Goal: Task Accomplishment & Management: Manage account settings

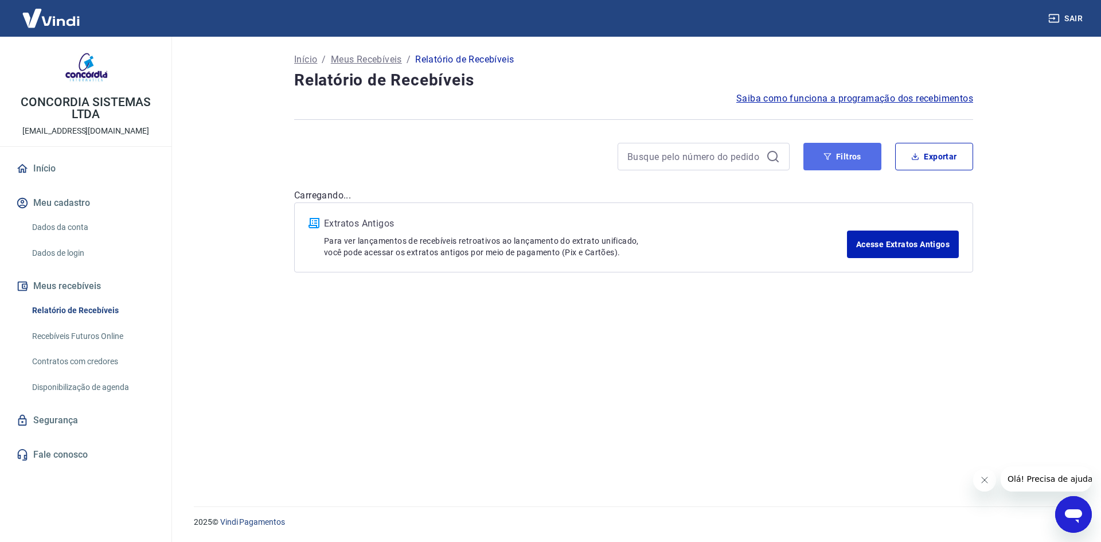
click at [852, 162] on button "Filtros" at bounding box center [843, 157] width 78 height 28
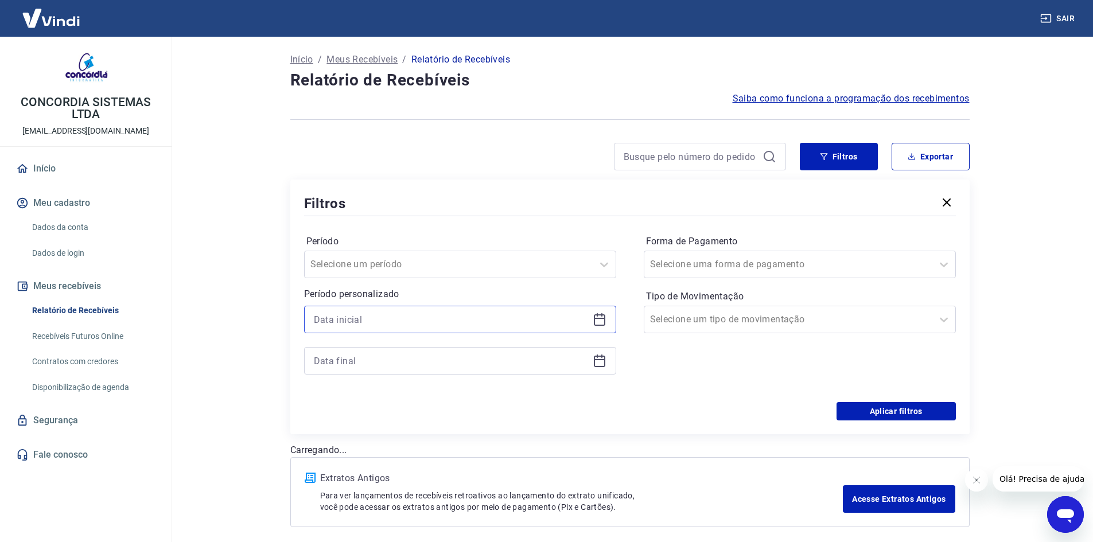
click at [530, 320] on input at bounding box center [451, 319] width 274 height 17
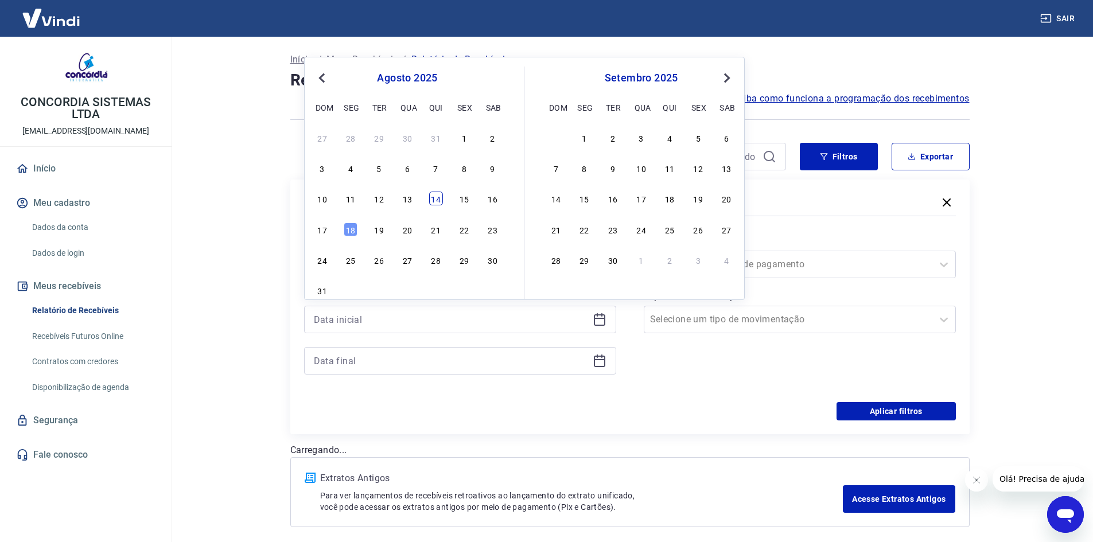
drag, startPoint x: 427, startPoint y: 193, endPoint x: 435, endPoint y: 203, distance: 13.4
click at [430, 194] on div "10 11 12 13 14 15 16" at bounding box center [407, 198] width 187 height 17
click at [436, 204] on div "14" at bounding box center [436, 199] width 14 height 14
type input "[DATE]"
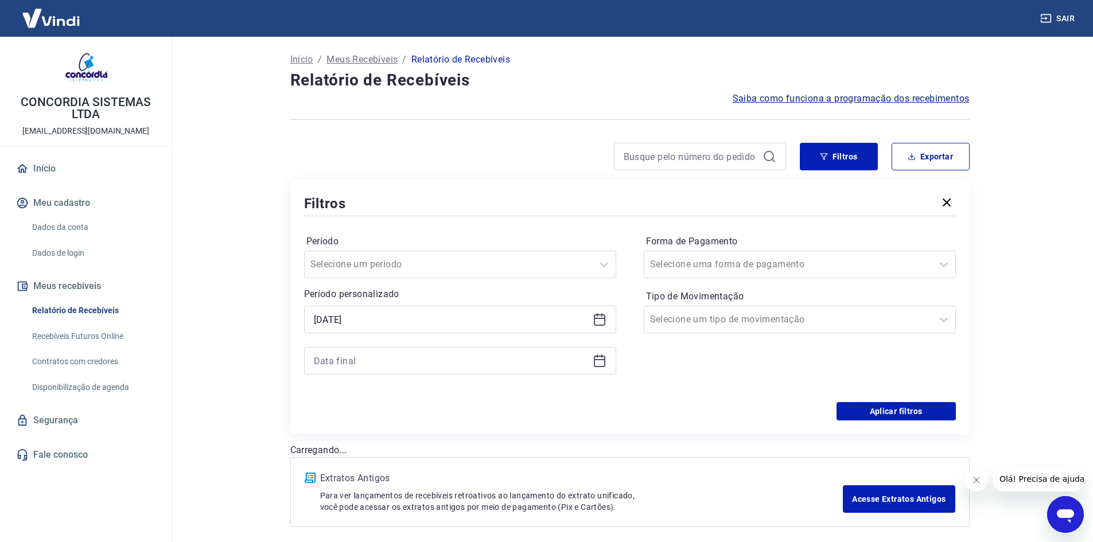
click at [600, 359] on icon at bounding box center [599, 359] width 11 height 1
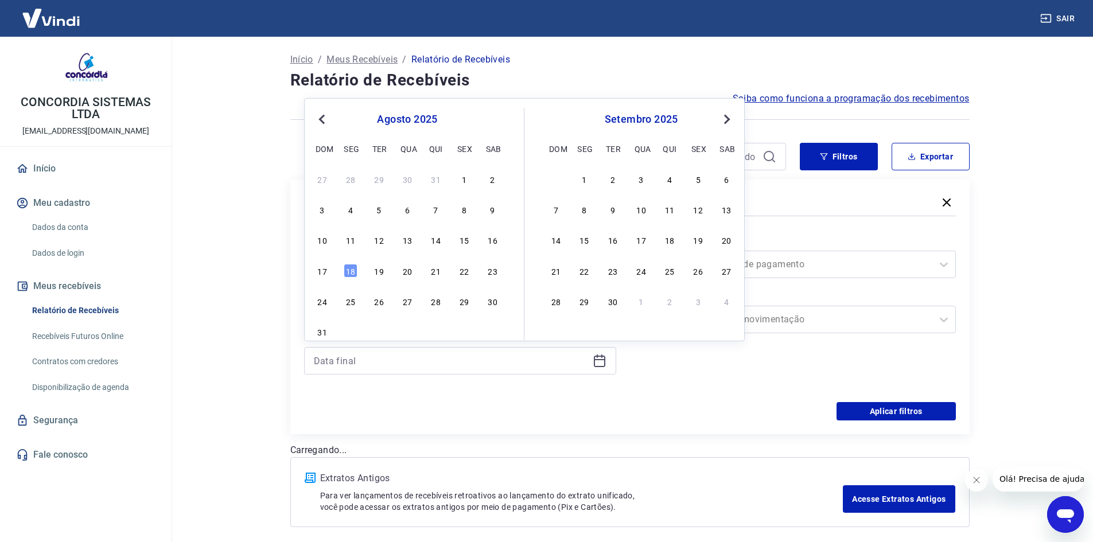
click at [444, 240] on div "10 11 12 13 14 15 16" at bounding box center [407, 240] width 187 height 17
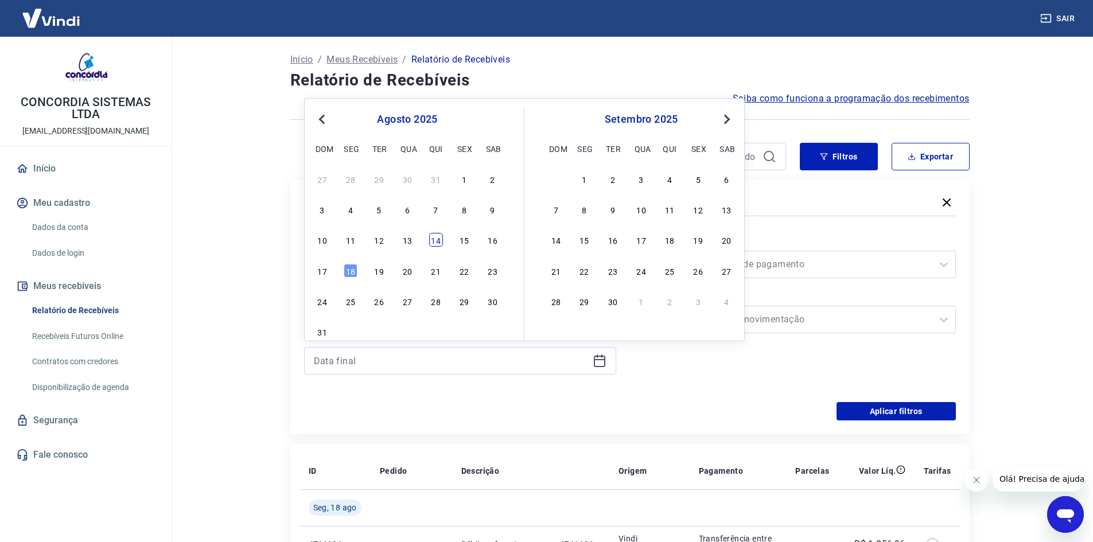
click at [436, 240] on div "14" at bounding box center [436, 240] width 14 height 14
click at [436, 240] on label "Período" at bounding box center [459, 242] width 307 height 14
type input "[DATE]"
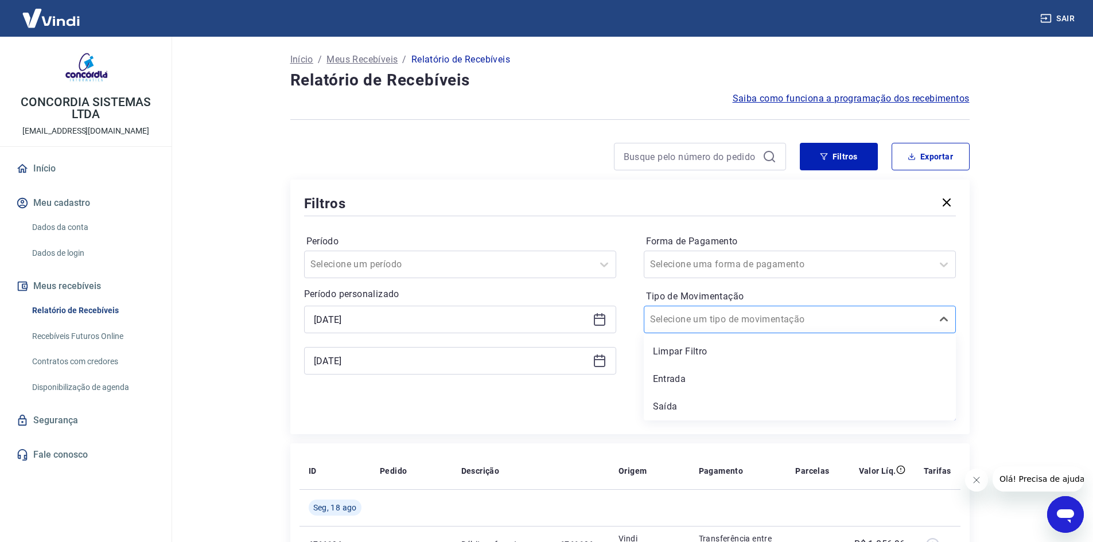
click at [782, 309] on div "Selecione um tipo de movimentação" at bounding box center [788, 319] width 288 height 21
click at [703, 379] on div "Entrada" at bounding box center [799, 379] width 312 height 23
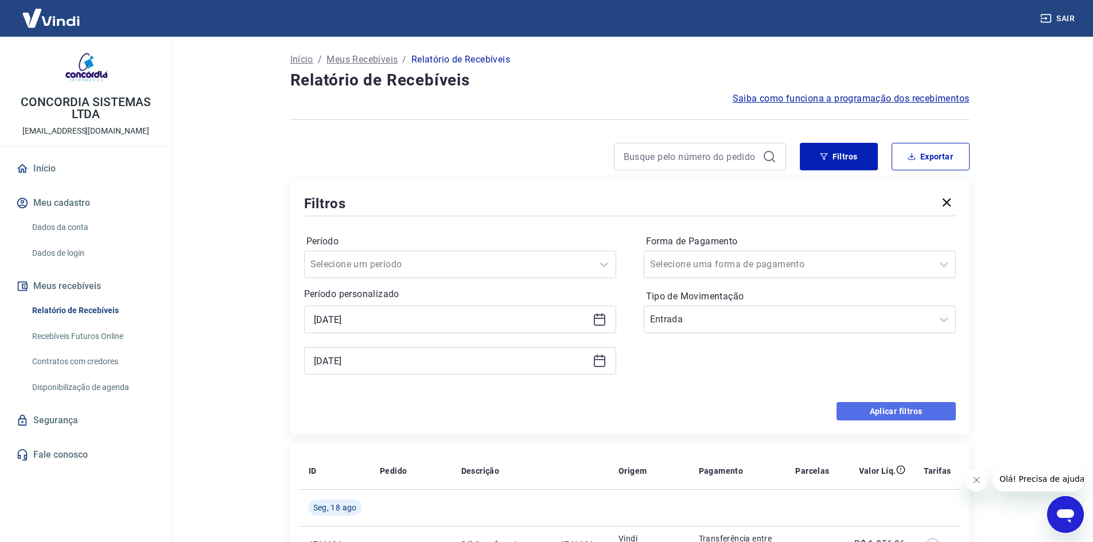
click at [884, 405] on button "Aplicar filtros" at bounding box center [895, 411] width 119 height 18
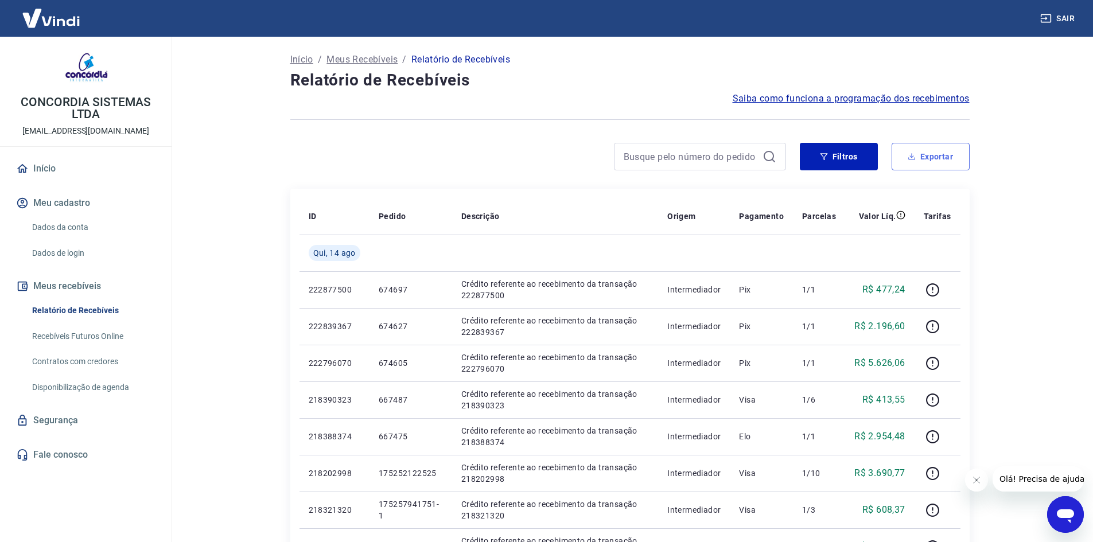
click at [915, 163] on button "Exportar" at bounding box center [930, 157] width 78 height 28
type input "[DATE]"
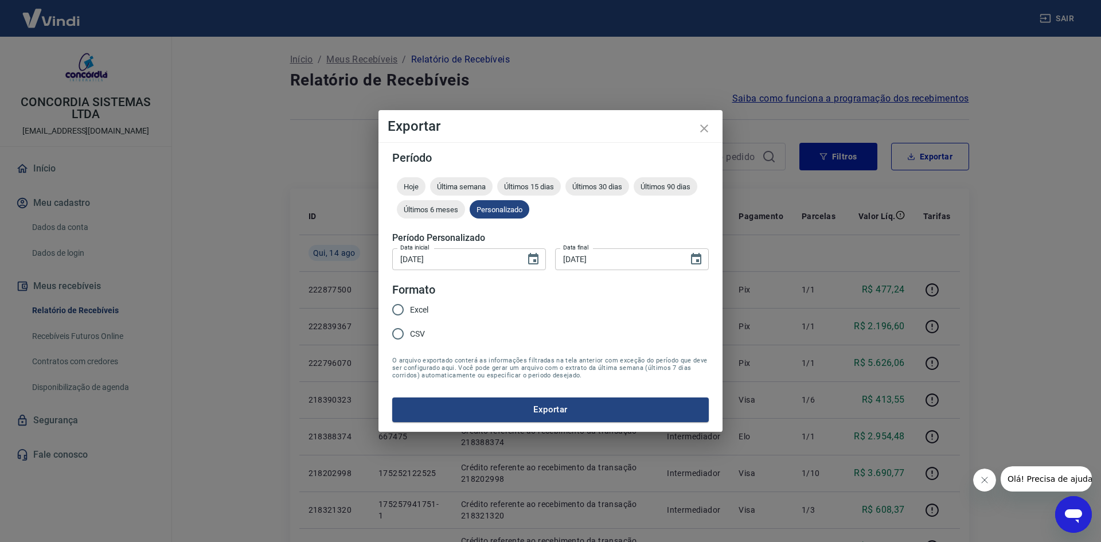
click at [401, 313] on input "Excel" at bounding box center [398, 310] width 24 height 24
radio input "true"
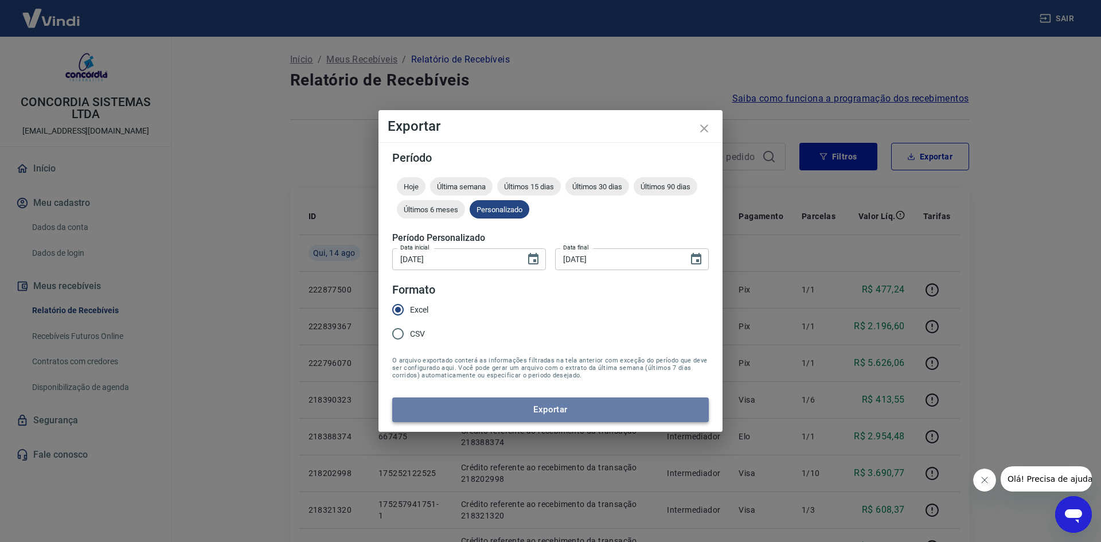
click at [456, 410] on button "Exportar" at bounding box center [550, 409] width 317 height 24
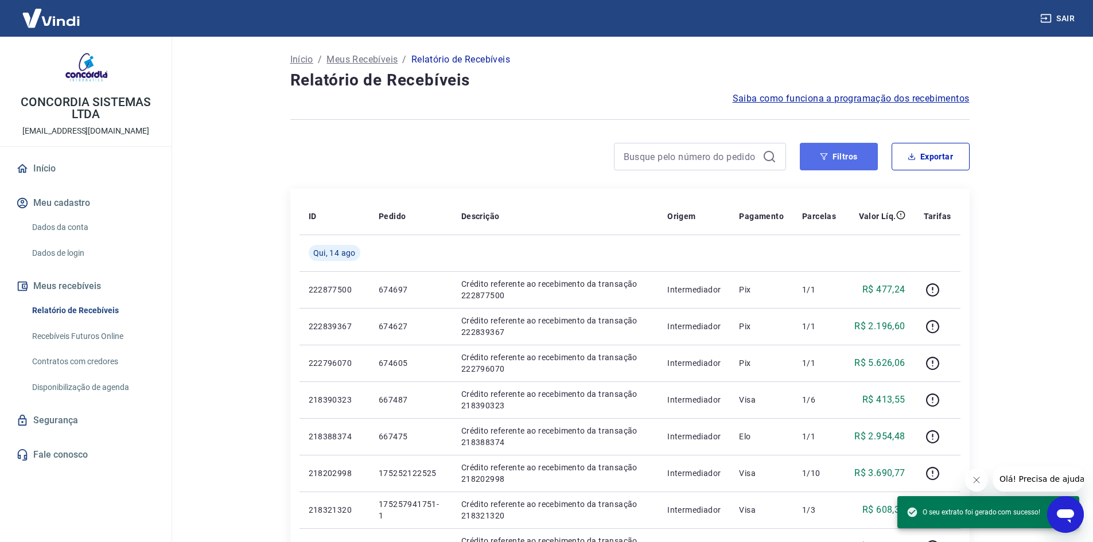
click at [836, 155] on button "Filtros" at bounding box center [838, 157] width 78 height 28
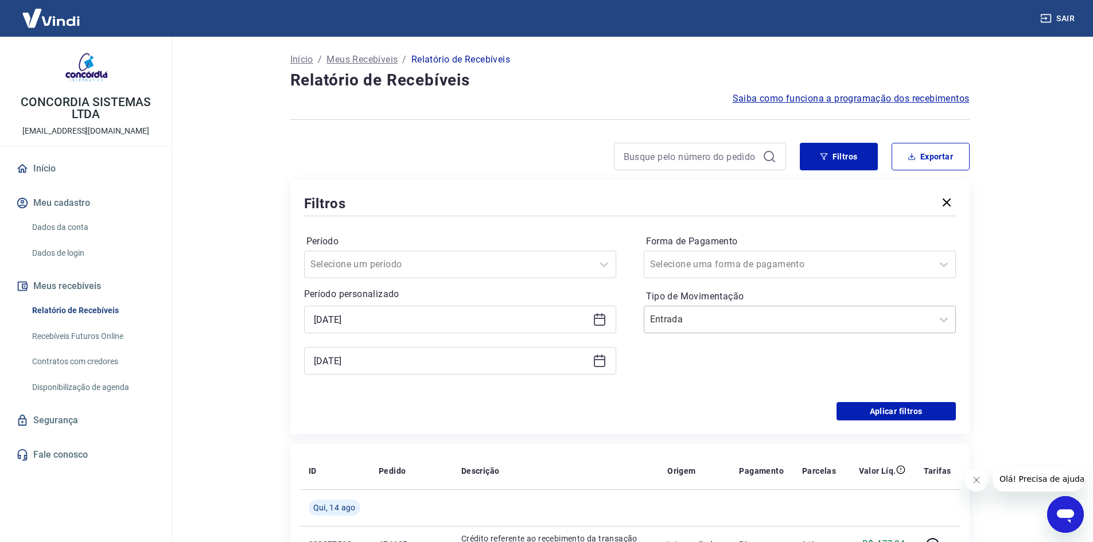
drag, startPoint x: 714, startPoint y: 308, endPoint x: 708, endPoint y: 315, distance: 9.8
click at [713, 309] on div "Entrada" at bounding box center [799, 320] width 312 height 28
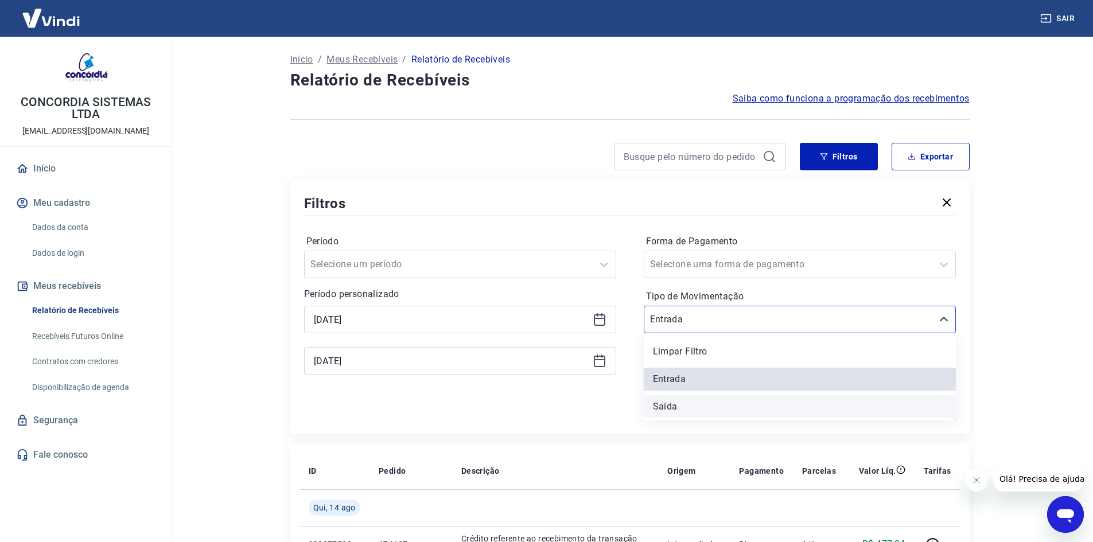
click at [680, 407] on div "Saída" at bounding box center [799, 406] width 312 height 23
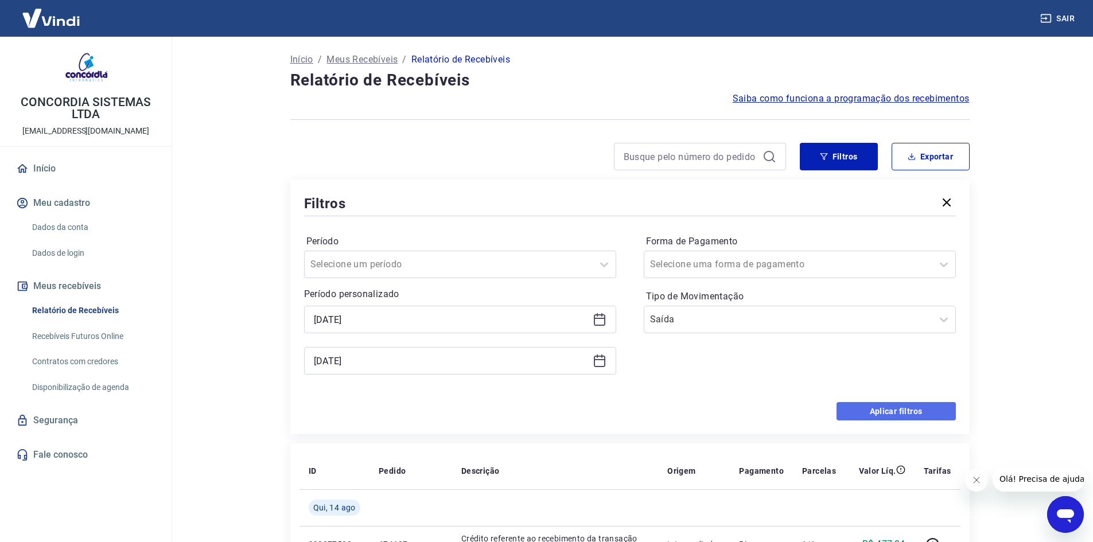
click at [855, 404] on button "Aplicar filtros" at bounding box center [895, 411] width 119 height 18
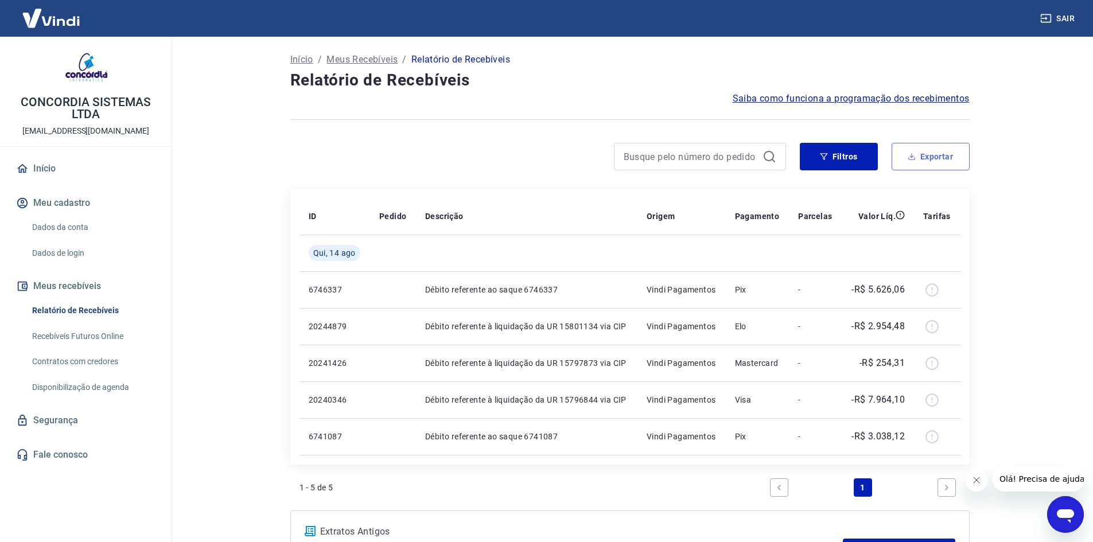
click at [922, 155] on button "Exportar" at bounding box center [930, 157] width 78 height 28
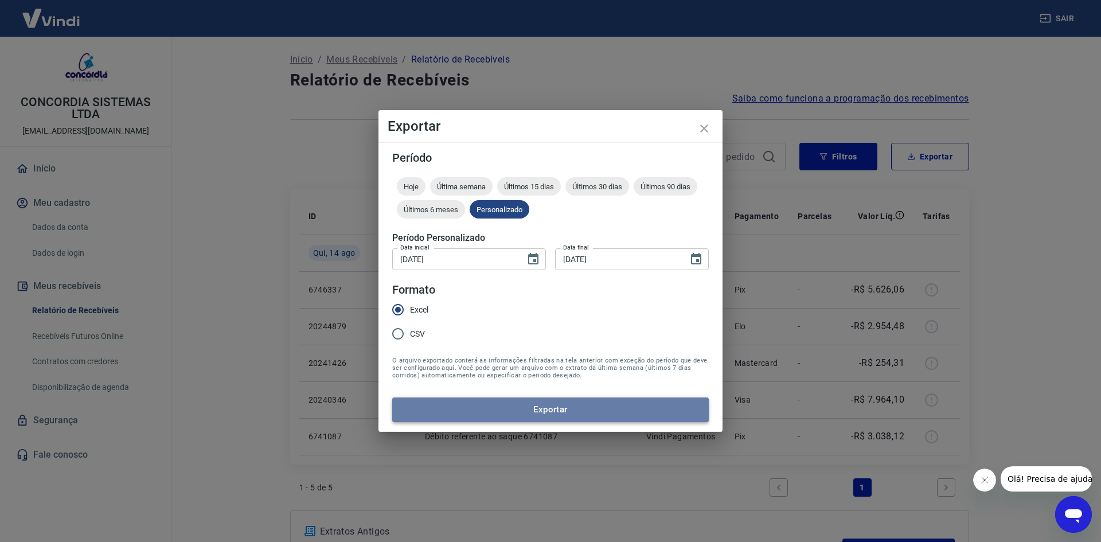
click at [543, 404] on button "Exportar" at bounding box center [550, 409] width 317 height 24
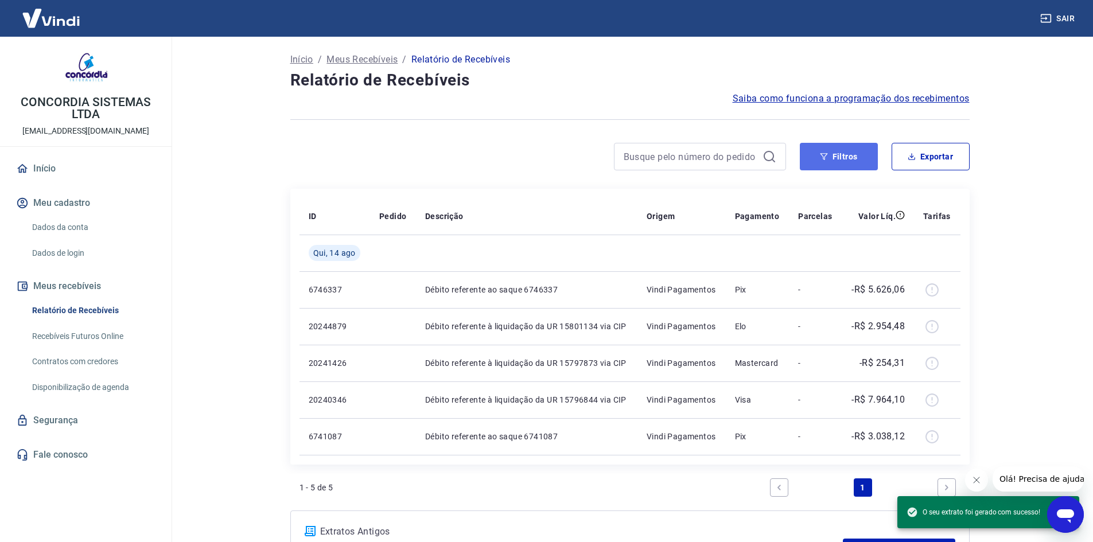
click at [833, 157] on button "Filtros" at bounding box center [838, 157] width 78 height 28
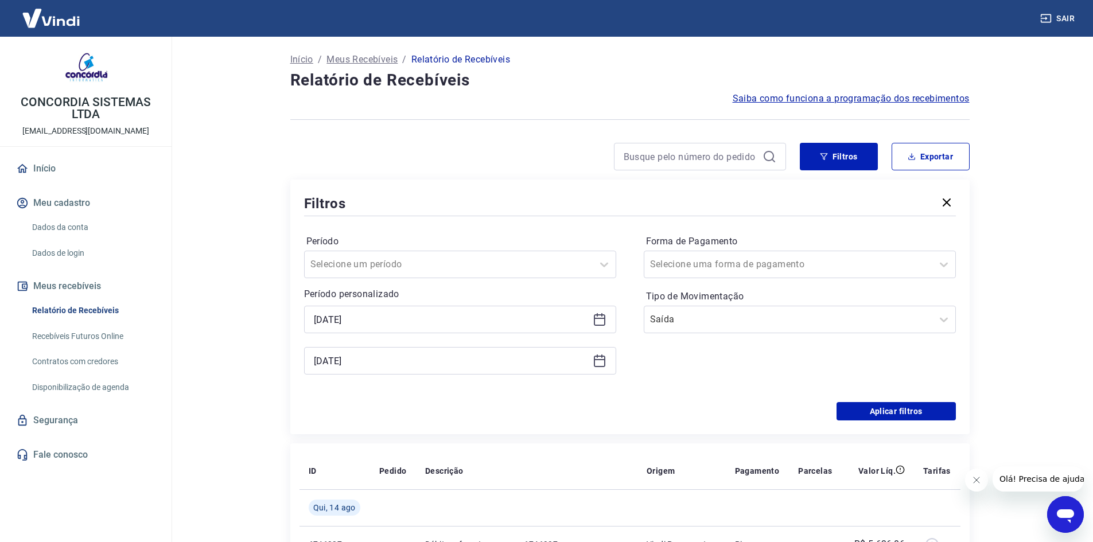
click at [602, 323] on icon at bounding box center [599, 320] width 14 height 14
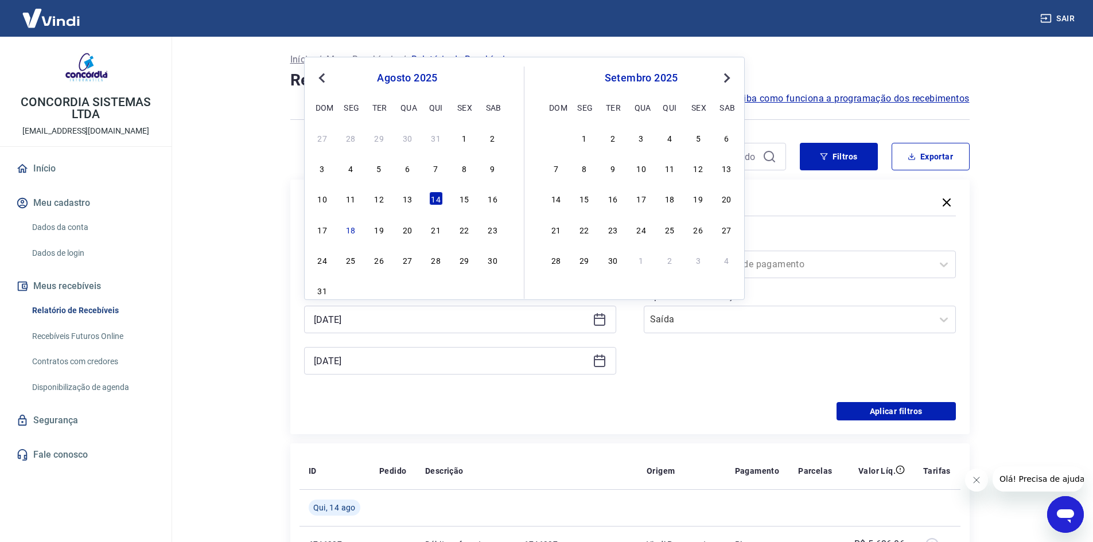
click at [454, 197] on div "10 11 12 13 14 15 16" at bounding box center [407, 198] width 187 height 17
click at [461, 198] on div "15" at bounding box center [464, 199] width 14 height 14
type input "[DATE]"
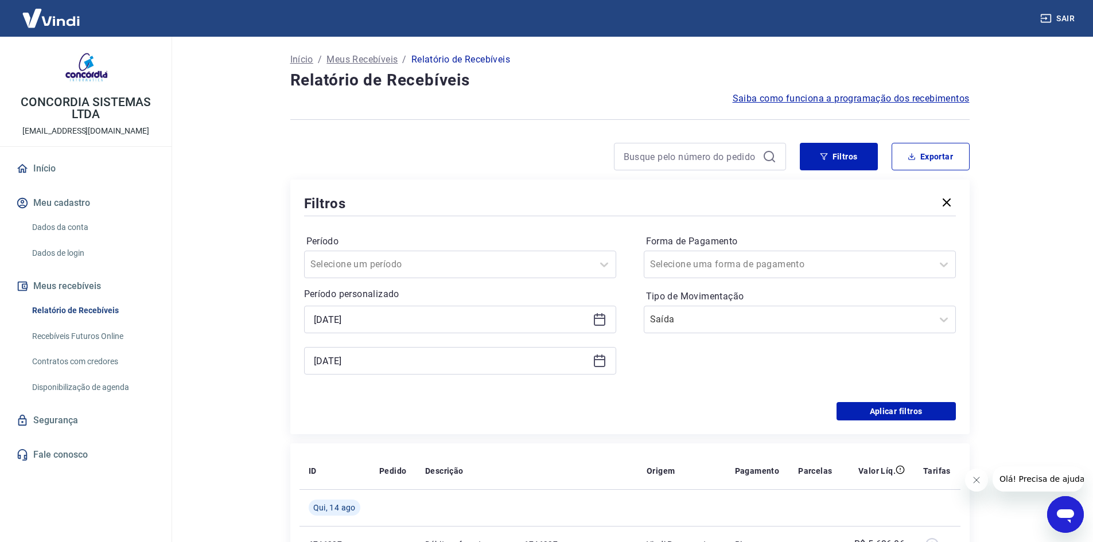
click at [602, 361] on icon at bounding box center [599, 361] width 14 height 14
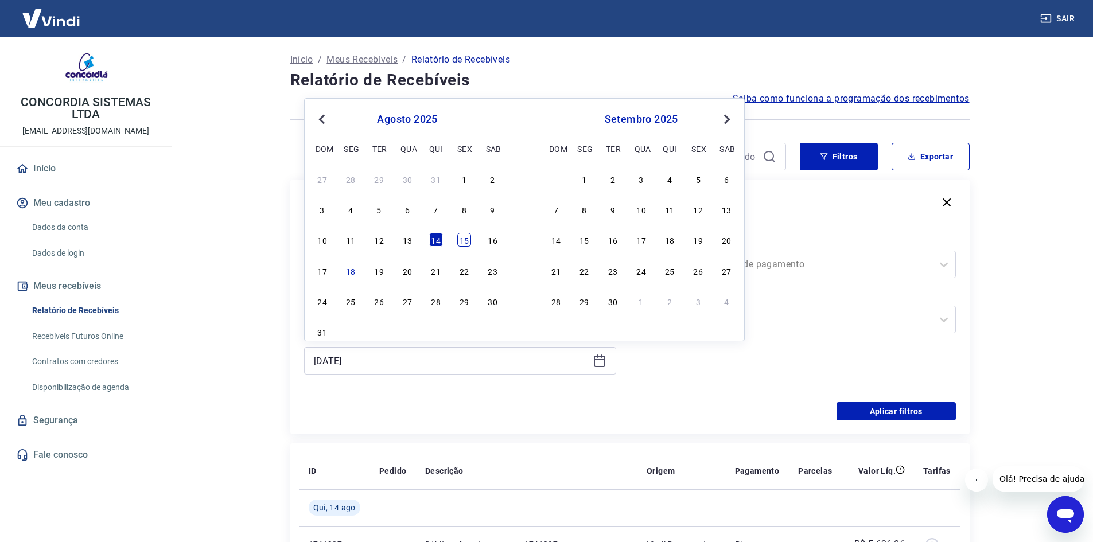
click at [469, 237] on div "15" at bounding box center [464, 240] width 14 height 14
type input "[DATE]"
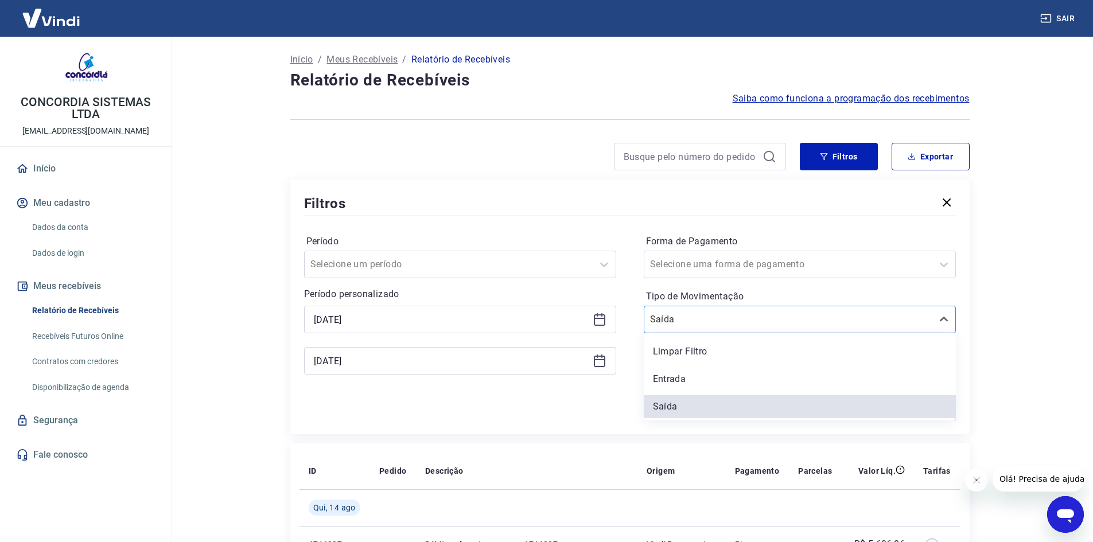
click at [673, 319] on input "Tipo de Movimentação" at bounding box center [708, 320] width 116 height 14
click at [682, 374] on div "Entrada" at bounding box center [799, 379] width 312 height 23
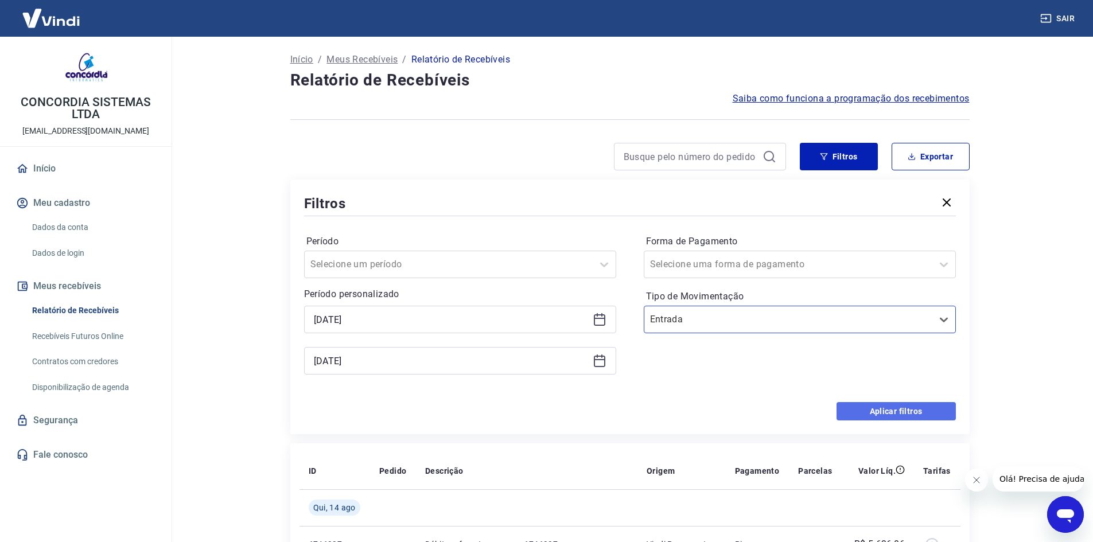
click at [890, 408] on button "Aplicar filtros" at bounding box center [895, 411] width 119 height 18
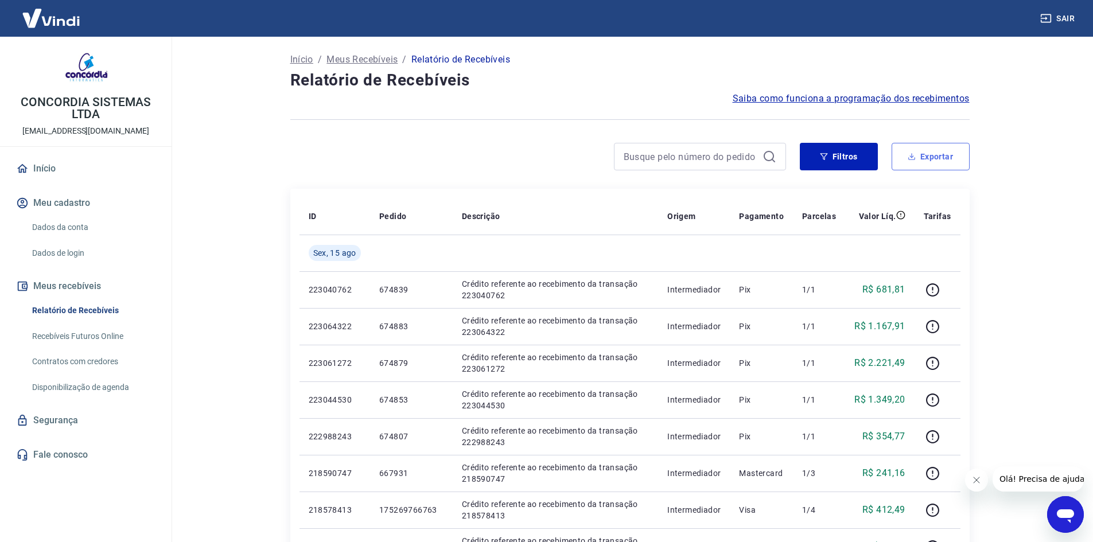
click at [905, 157] on button "Exportar" at bounding box center [930, 157] width 78 height 28
type input "[DATE]"
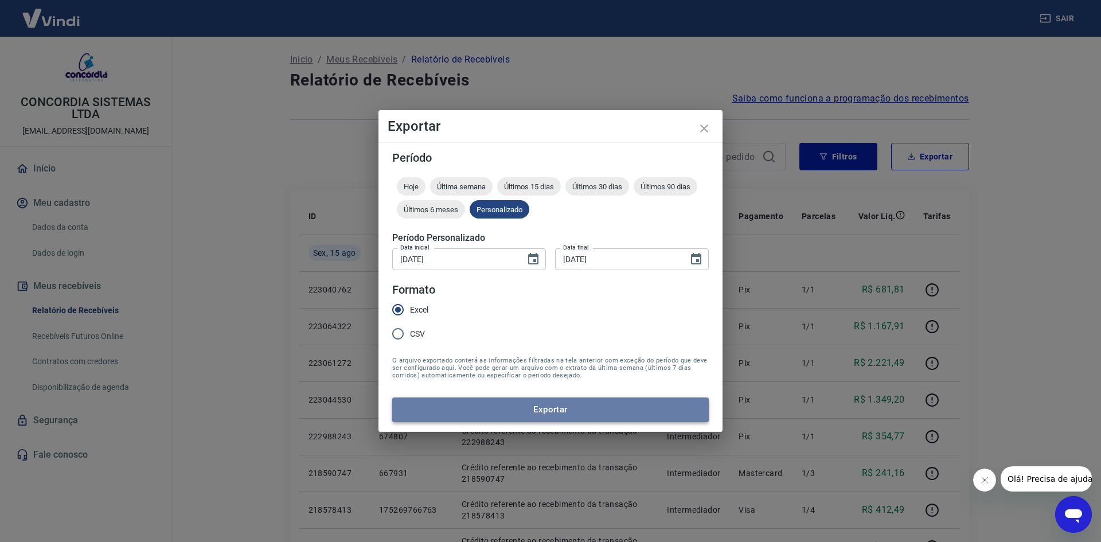
click at [589, 411] on button "Exportar" at bounding box center [550, 409] width 317 height 24
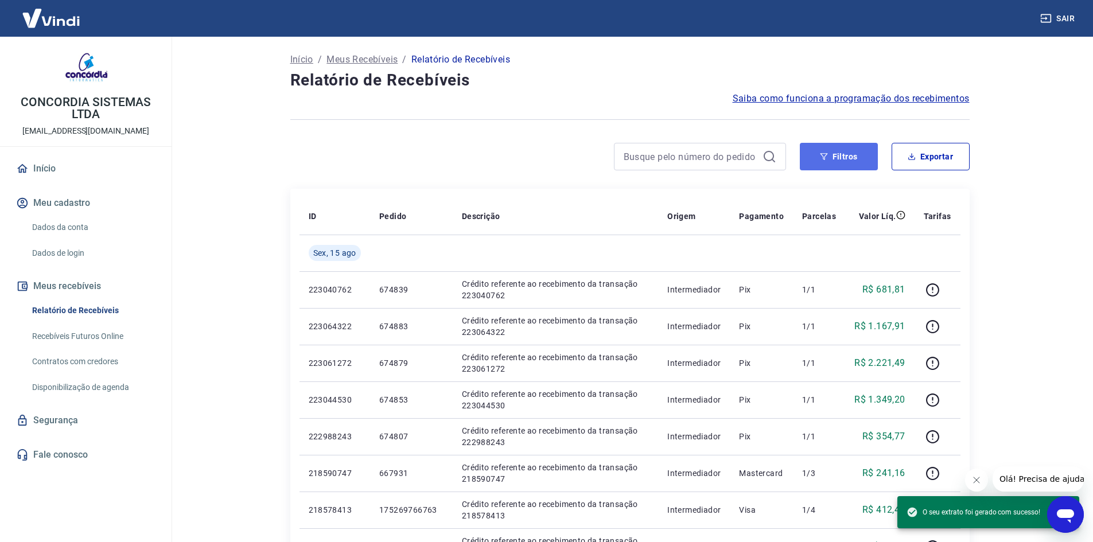
click at [873, 157] on button "Filtros" at bounding box center [838, 157] width 78 height 28
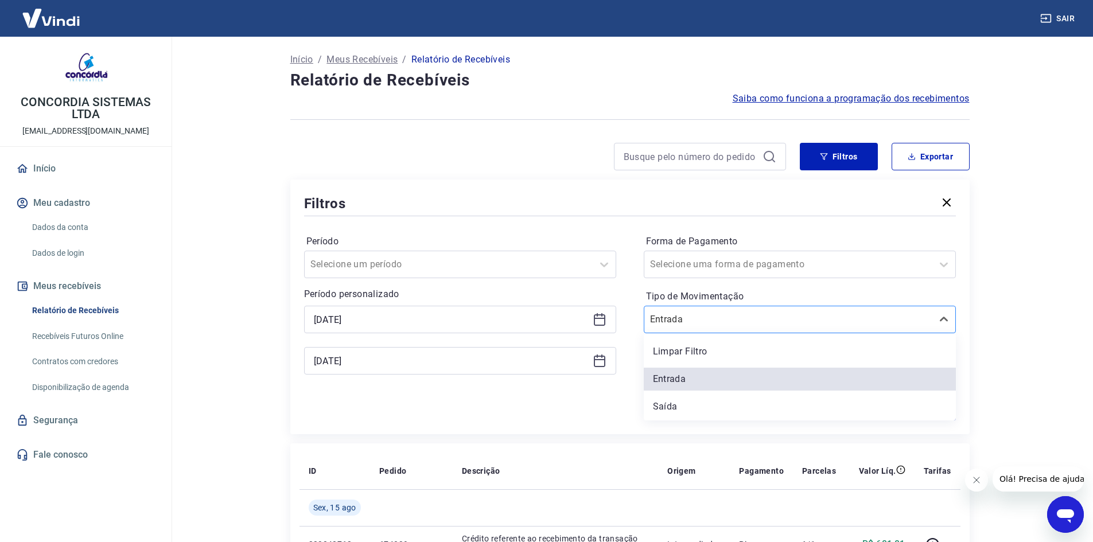
drag, startPoint x: 786, startPoint y: 309, endPoint x: 768, endPoint y: 326, distance: 24.7
click at [785, 309] on div "Entrada" at bounding box center [788, 319] width 288 height 21
click at [662, 399] on div "Saída" at bounding box center [799, 406] width 312 height 23
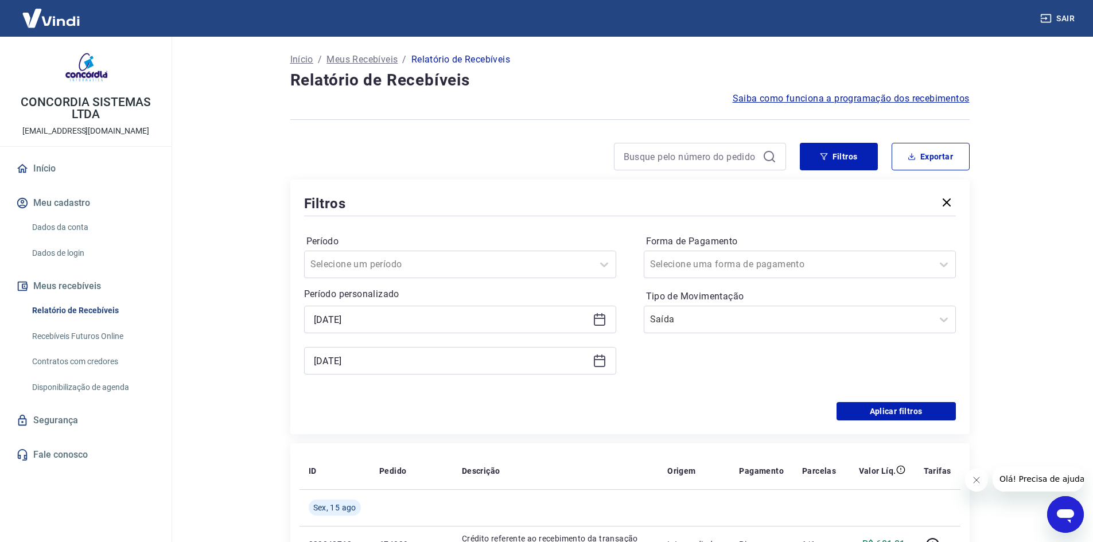
click at [736, 412] on div "Aplicar filtros" at bounding box center [630, 411] width 652 height 18
click at [865, 405] on button "Aplicar filtros" at bounding box center [895, 411] width 119 height 18
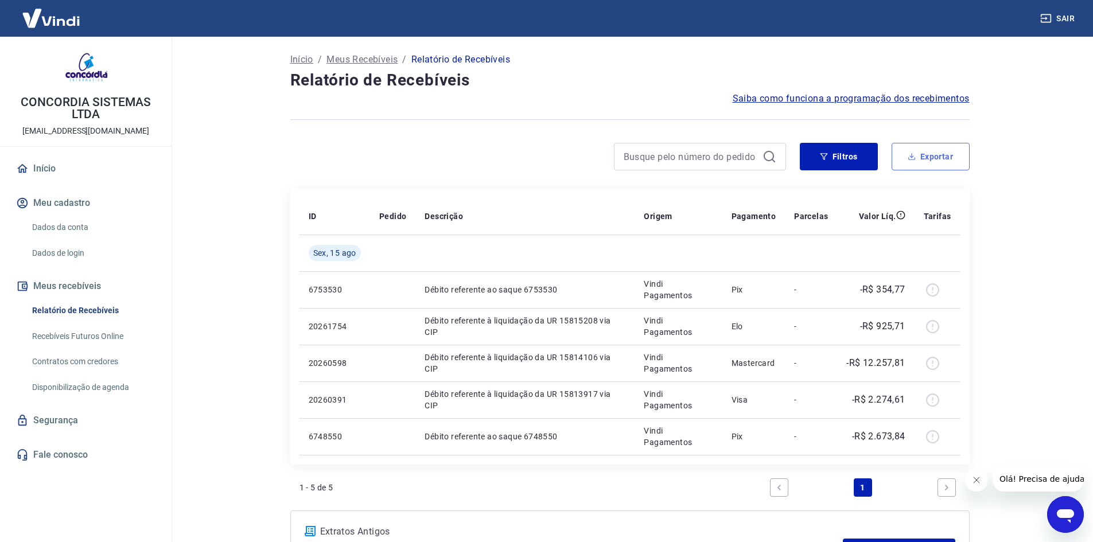
click at [916, 153] on button "Exportar" at bounding box center [930, 157] width 78 height 28
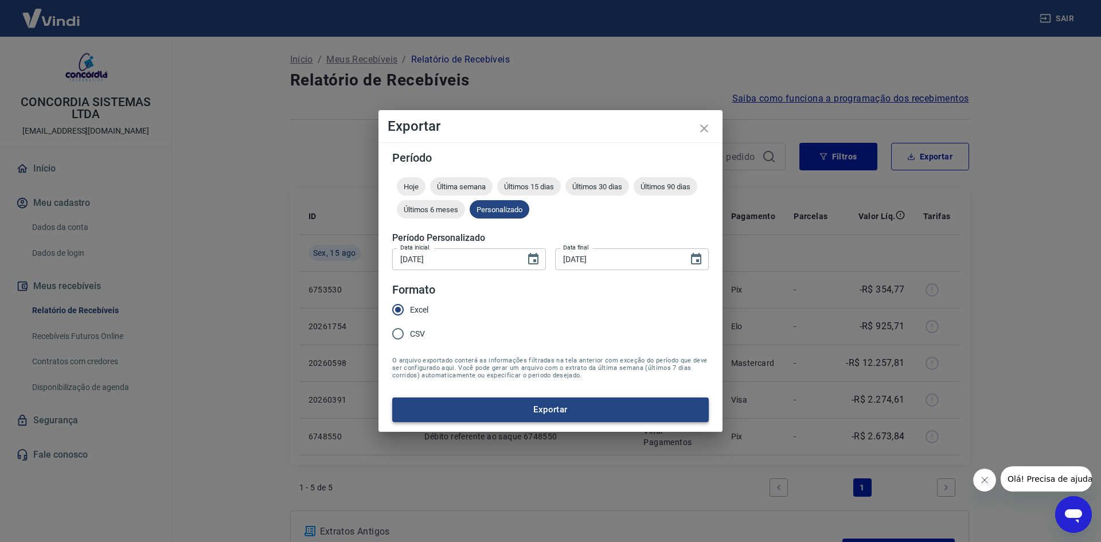
click at [494, 409] on button "Exportar" at bounding box center [550, 409] width 317 height 24
